Goal: Task Accomplishment & Management: Use online tool/utility

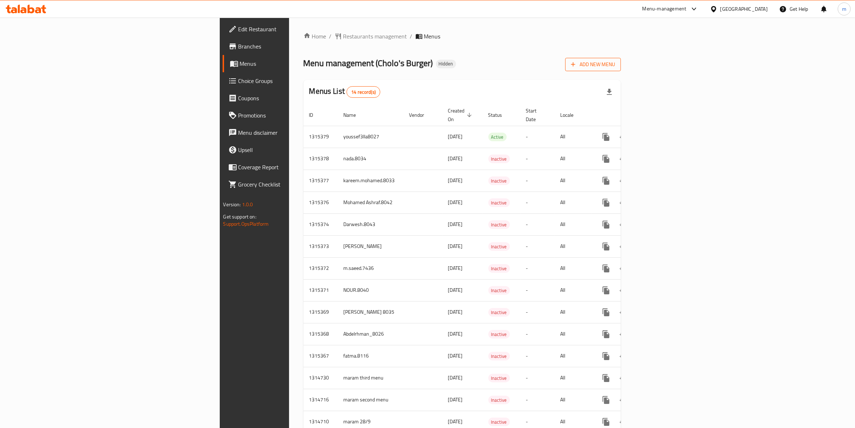
click at [615, 60] on span "Add New Menu" at bounding box center [593, 64] width 44 height 9
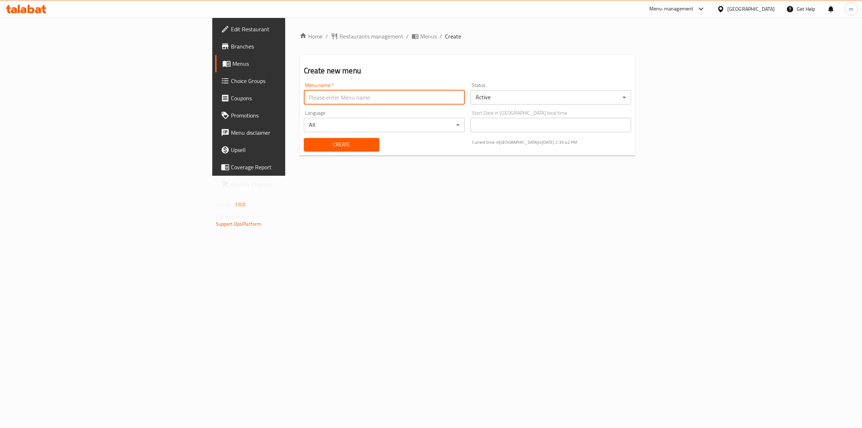
click at [321, 101] on input "text" at bounding box center [384, 97] width 161 height 14
type input "[PERSON_NAME] 8037"
click at [309, 146] on span "Create" at bounding box center [341, 144] width 64 height 9
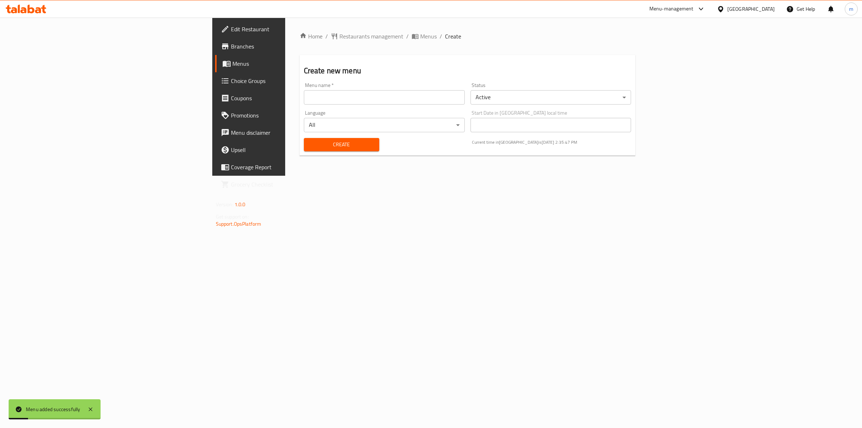
click at [232, 65] on span "Menus" at bounding box center [291, 63] width 118 height 9
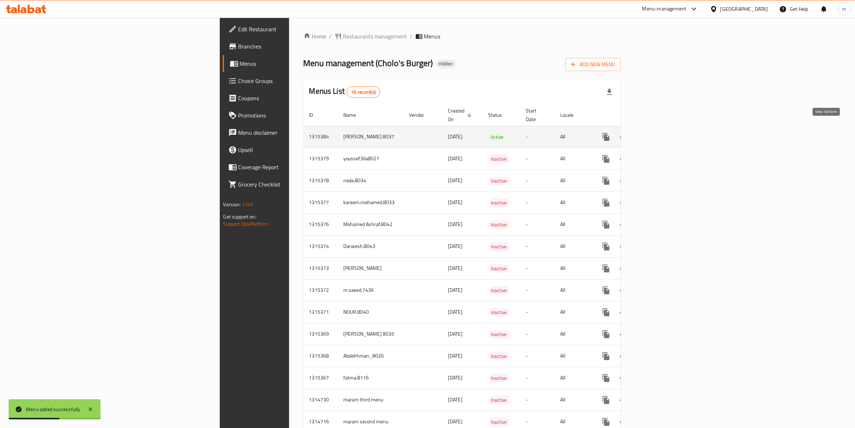
click at [662, 132] on icon "enhanced table" at bounding box center [657, 136] width 9 height 9
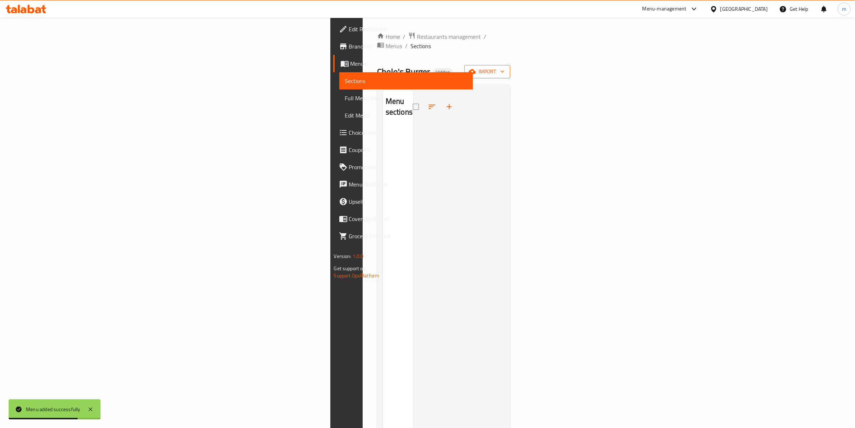
click at [504, 67] on span "import" at bounding box center [487, 71] width 34 height 9
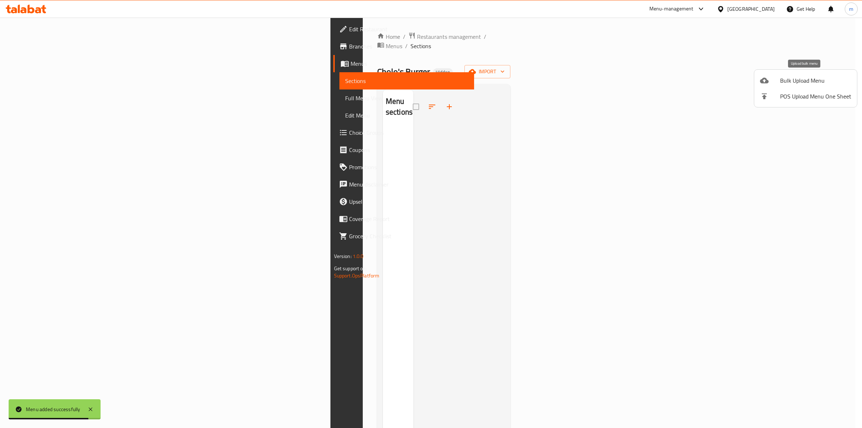
click at [779, 81] on div at bounding box center [770, 80] width 20 height 9
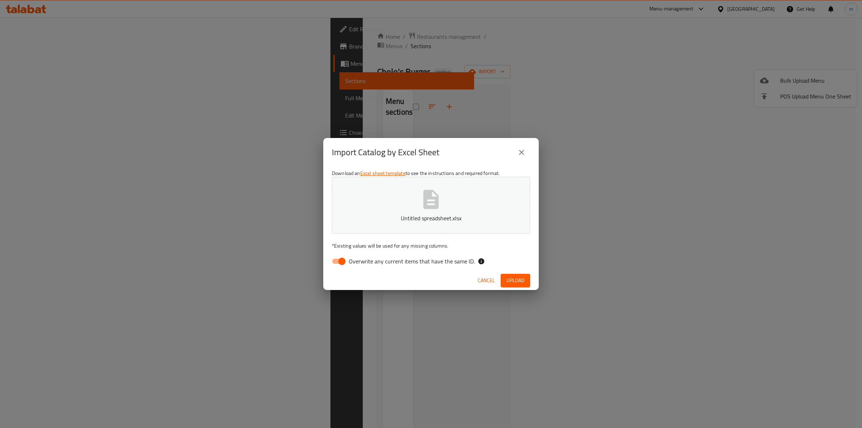
click at [345, 261] on input "Overwrite any current items that have the same ID." at bounding box center [341, 261] width 41 height 14
checkbox input "false"
click at [513, 283] on span "Upload" at bounding box center [515, 280] width 18 height 9
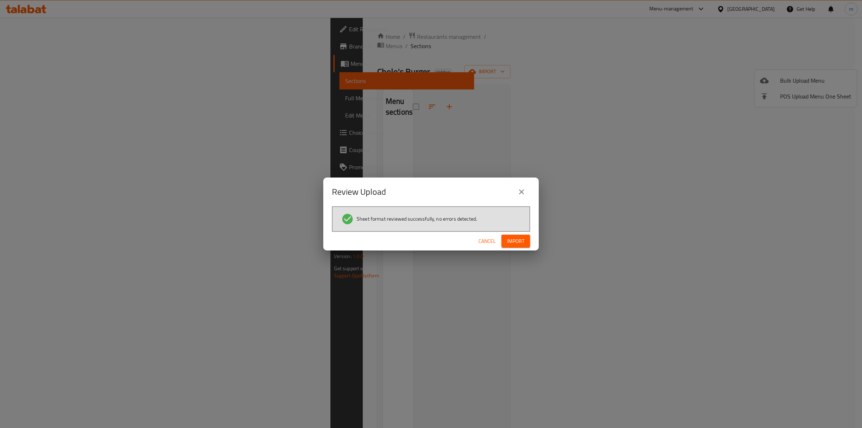
click at [521, 243] on span "Import" at bounding box center [515, 241] width 17 height 9
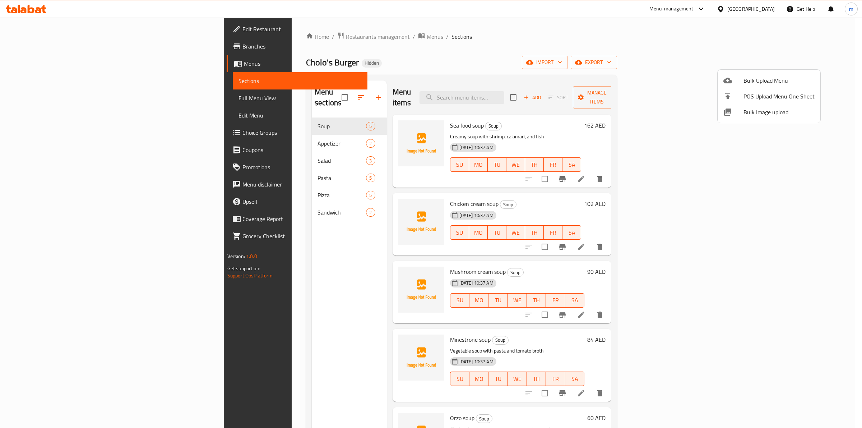
click at [710, 41] on div at bounding box center [431, 214] width 862 height 428
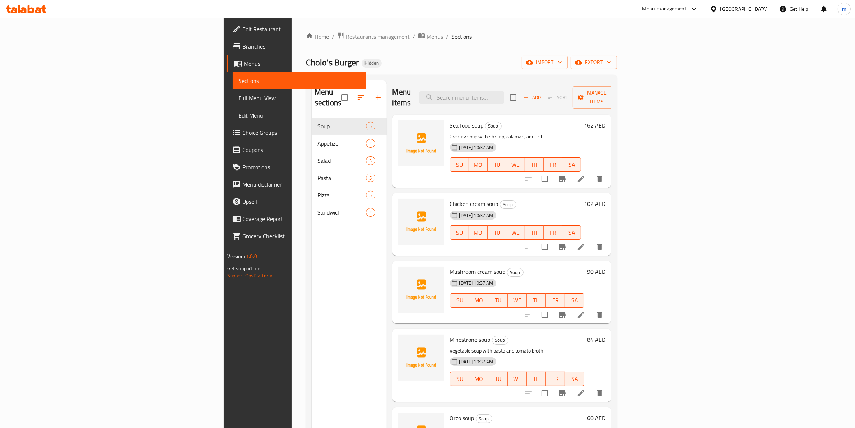
click at [238, 101] on span "Full Menu View" at bounding box center [299, 98] width 122 height 9
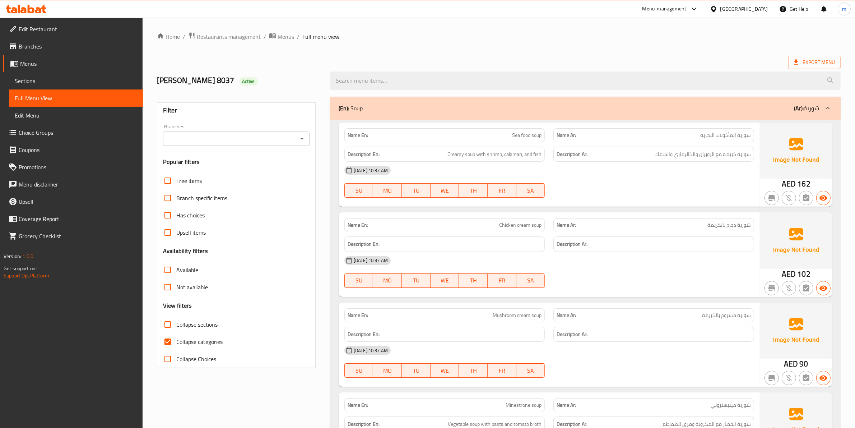
click at [169, 350] on input "Collapse Choices" at bounding box center [167, 358] width 17 height 17
checkbox input "true"
click at [169, 343] on input "Collapse categories" at bounding box center [167, 341] width 17 height 17
checkbox input "false"
click at [173, 358] on input "Collapse Choices" at bounding box center [167, 358] width 17 height 17
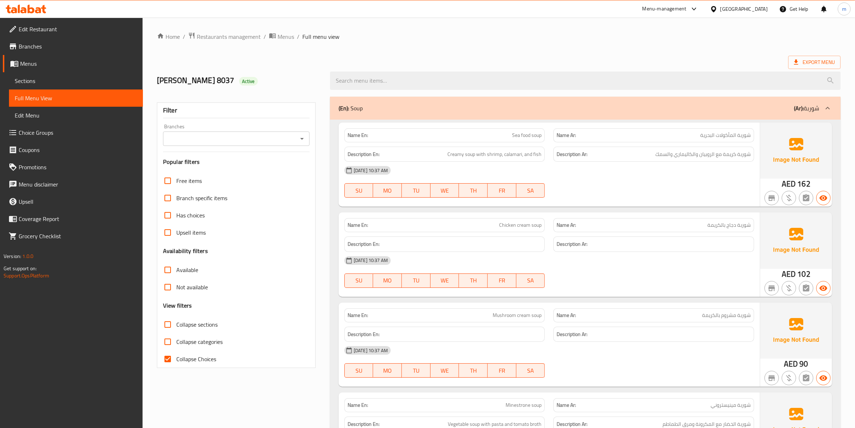
checkbox input "false"
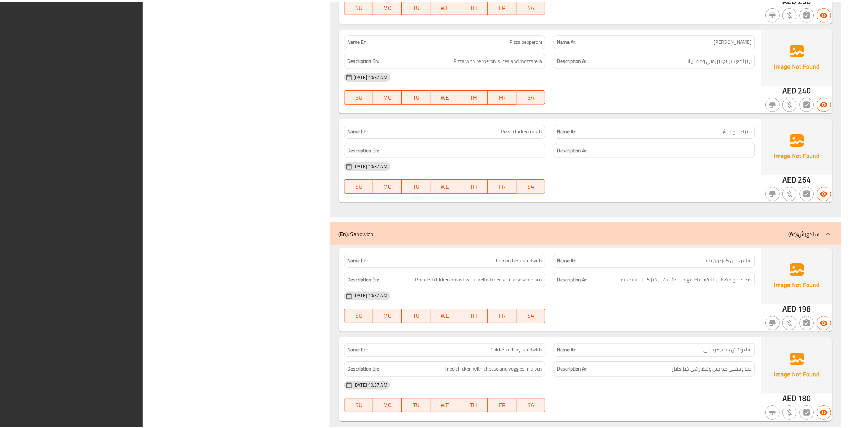
scroll to position [2156, 0]
